Goal: Task Accomplishment & Management: Use online tool/utility

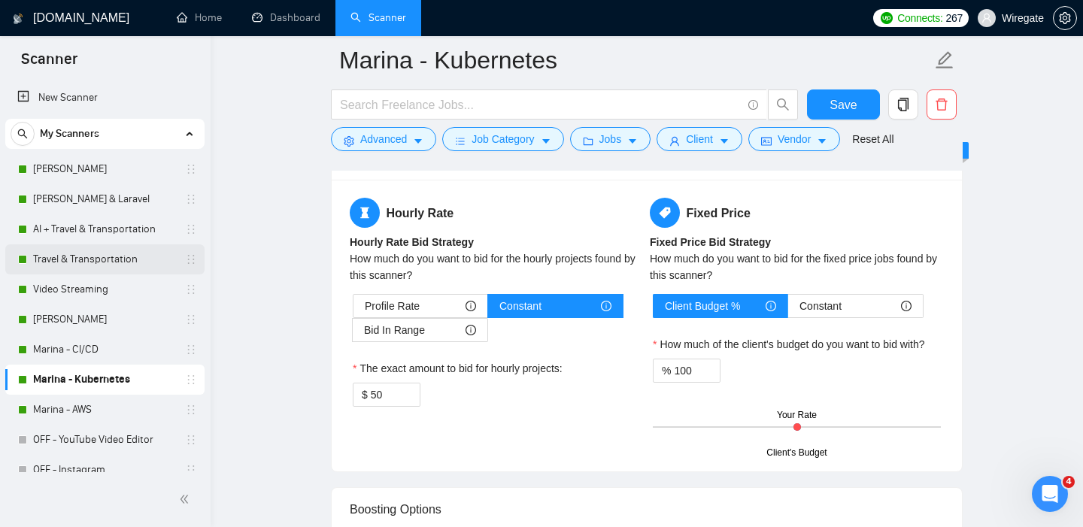
click at [74, 250] on link "Travel & Transportation" at bounding box center [104, 259] width 143 height 30
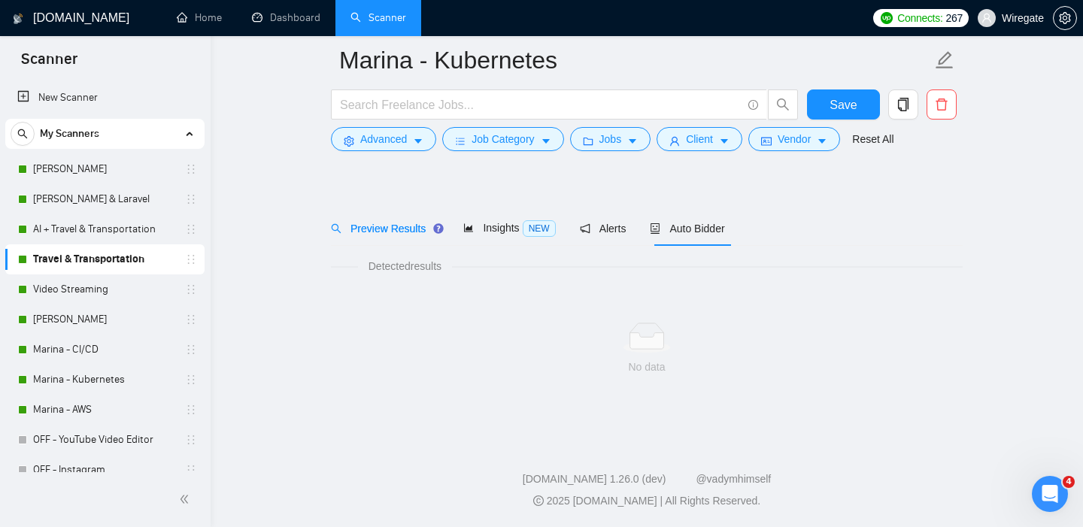
scroll to position [22, 0]
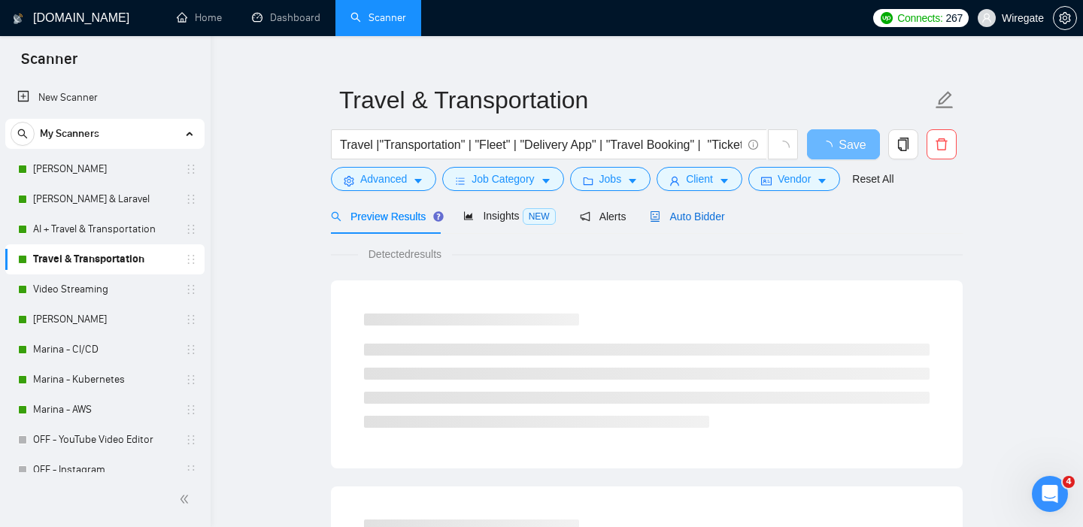
click at [683, 211] on span "Auto Bidder" at bounding box center [687, 217] width 74 height 12
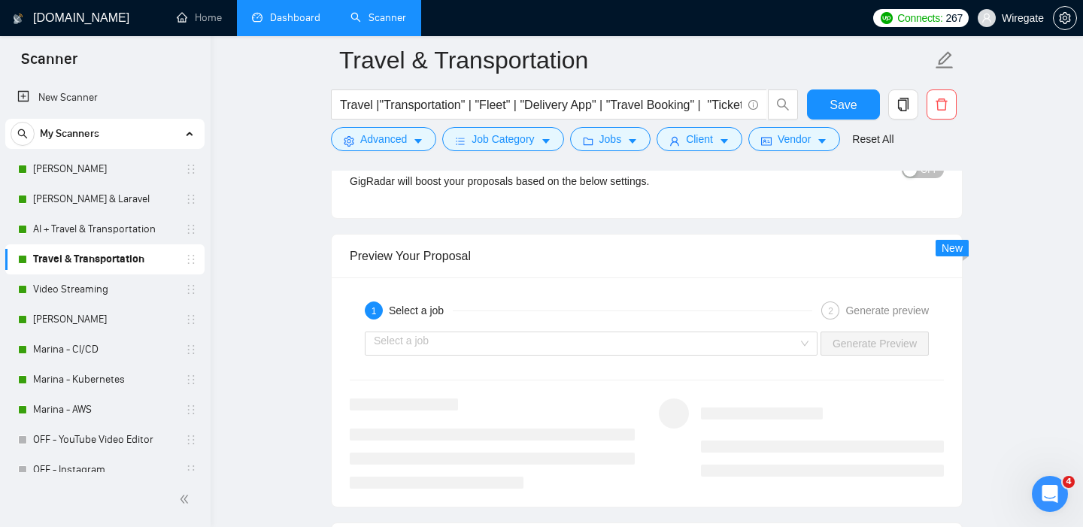
scroll to position [2499, 0]
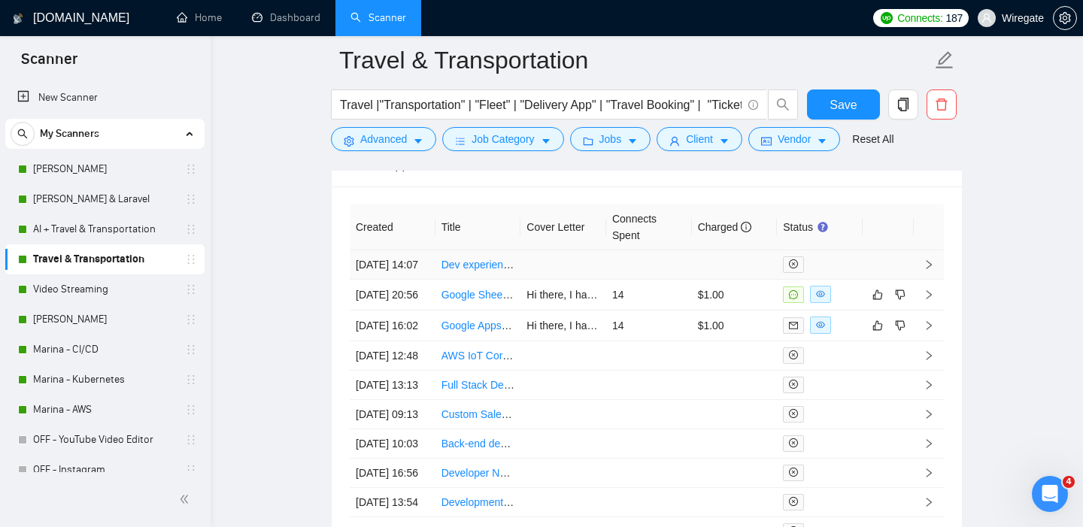
click at [468, 270] on link "Dev experienced with plugin "Chauffeur Taxi Booking System for WordPress"" at bounding box center [620, 265] width 359 height 12
